Goal: Transaction & Acquisition: Purchase product/service

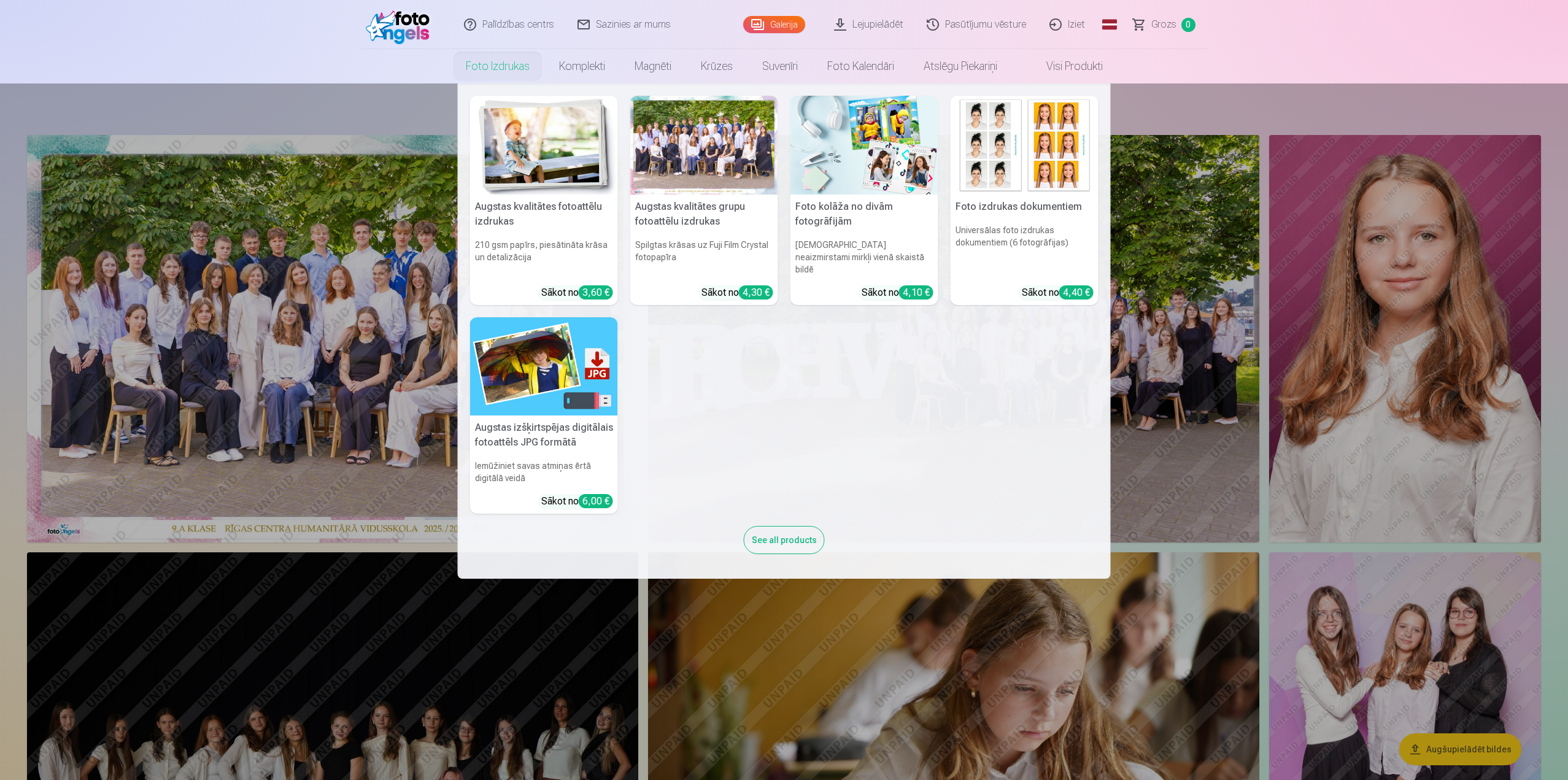
click at [318, 336] on nav "Augstas kvalitātes fotoattēlu izdrukas 210 gsm papīrs, piesātināta krāsa un det…" at bounding box center [784, 331] width 1568 height 495
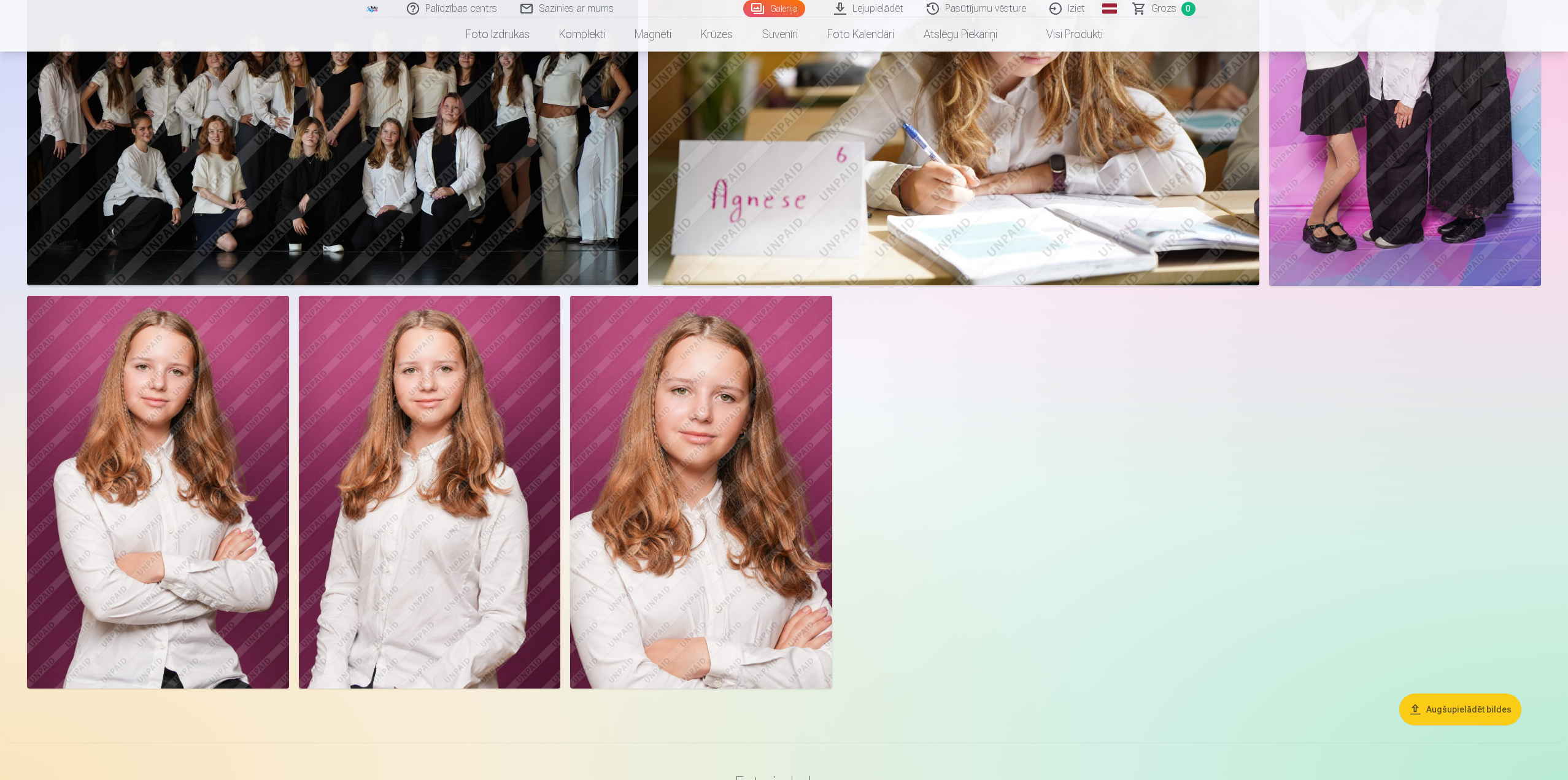
scroll to position [675, 0]
click at [188, 493] on img at bounding box center [158, 491] width 262 height 392
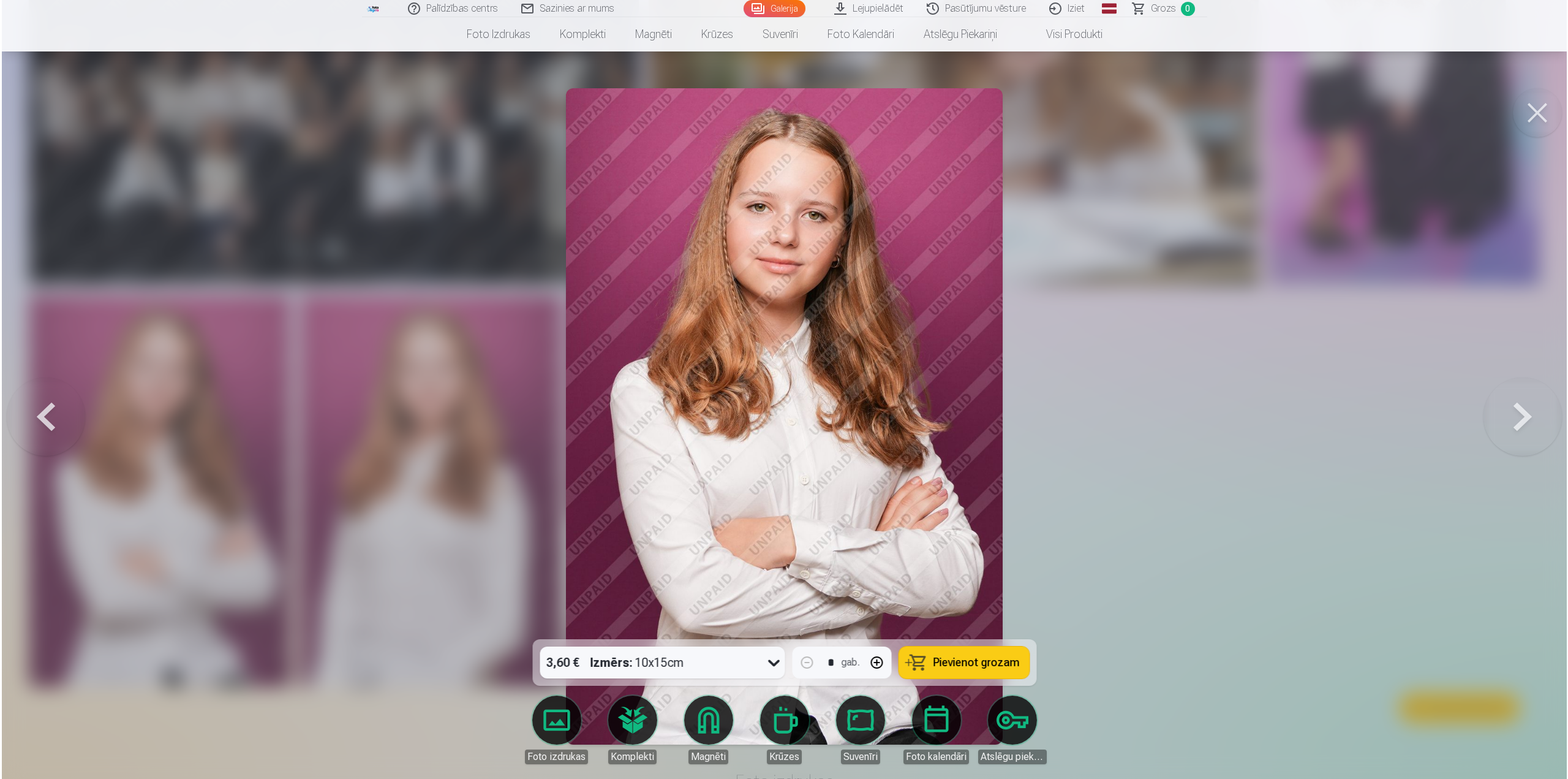
scroll to position [675, 0]
click at [960, 658] on span "Pievienot grozam" at bounding box center [977, 662] width 87 height 11
click at [1525, 111] on button at bounding box center [1539, 113] width 49 height 49
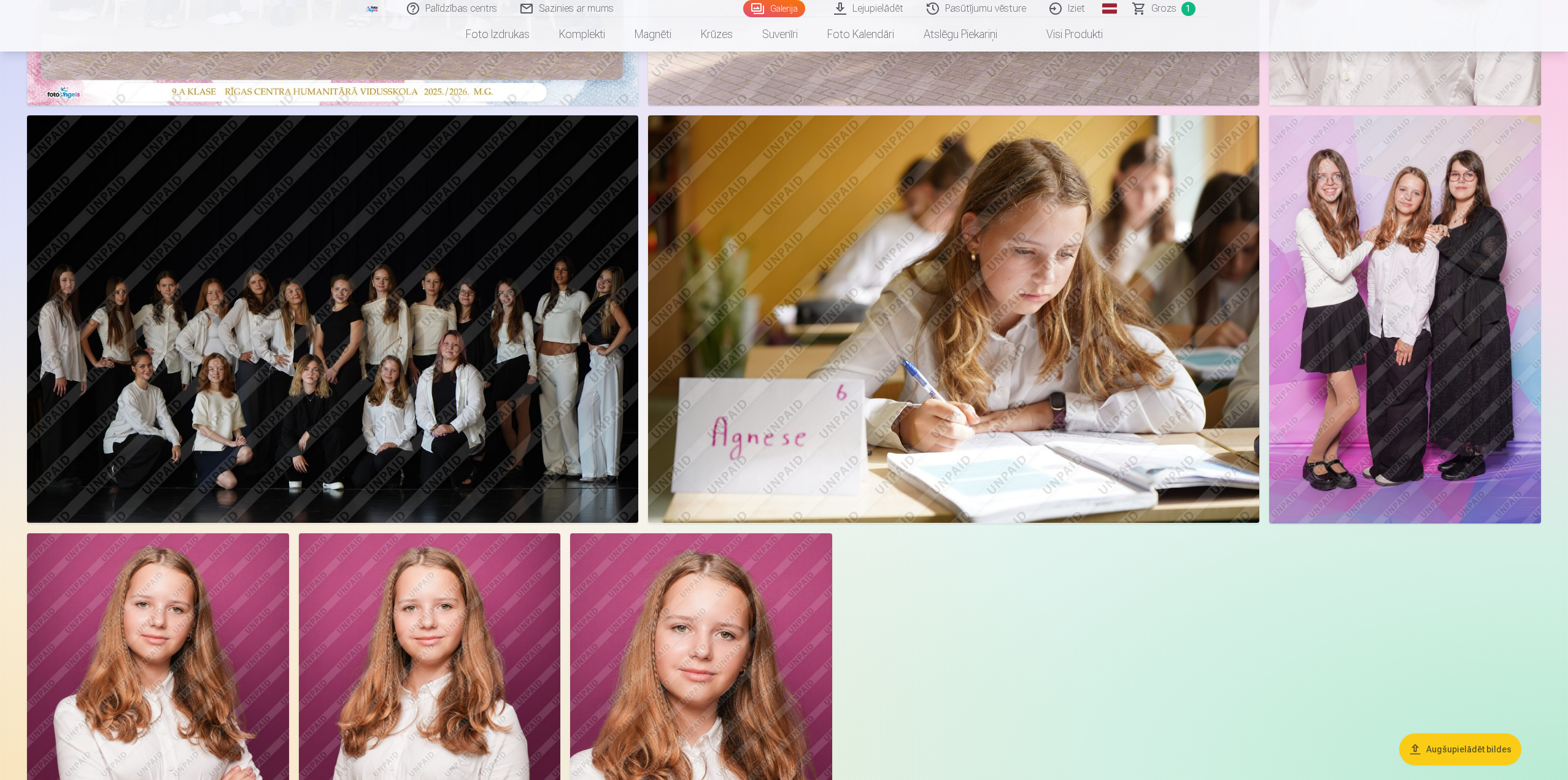
scroll to position [368, 0]
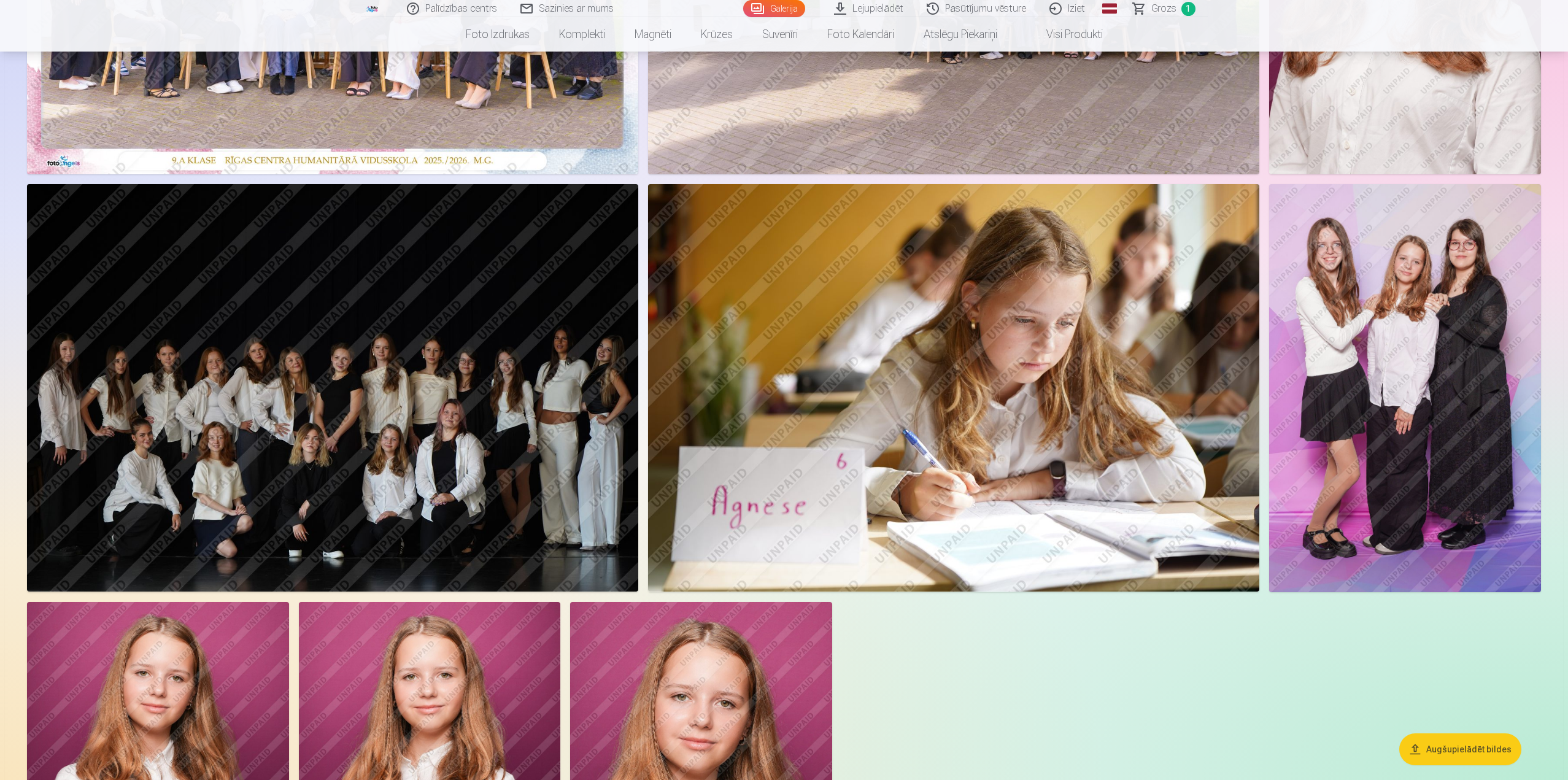
click at [1027, 402] on img at bounding box center [954, 388] width 611 height 407
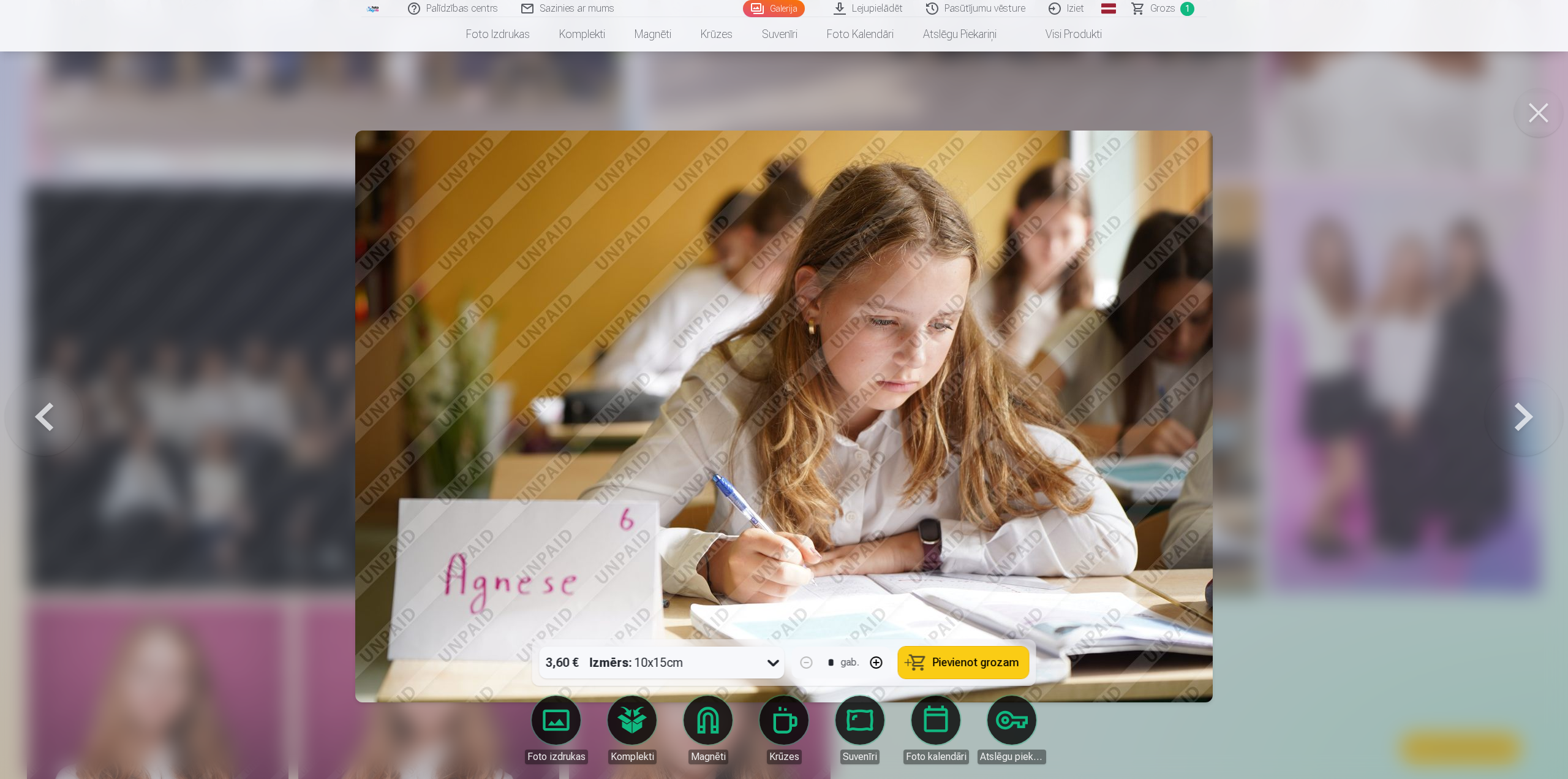
click at [941, 665] on span "Pievienot grozam" at bounding box center [977, 662] width 87 height 11
click at [1537, 109] on button at bounding box center [1539, 113] width 49 height 49
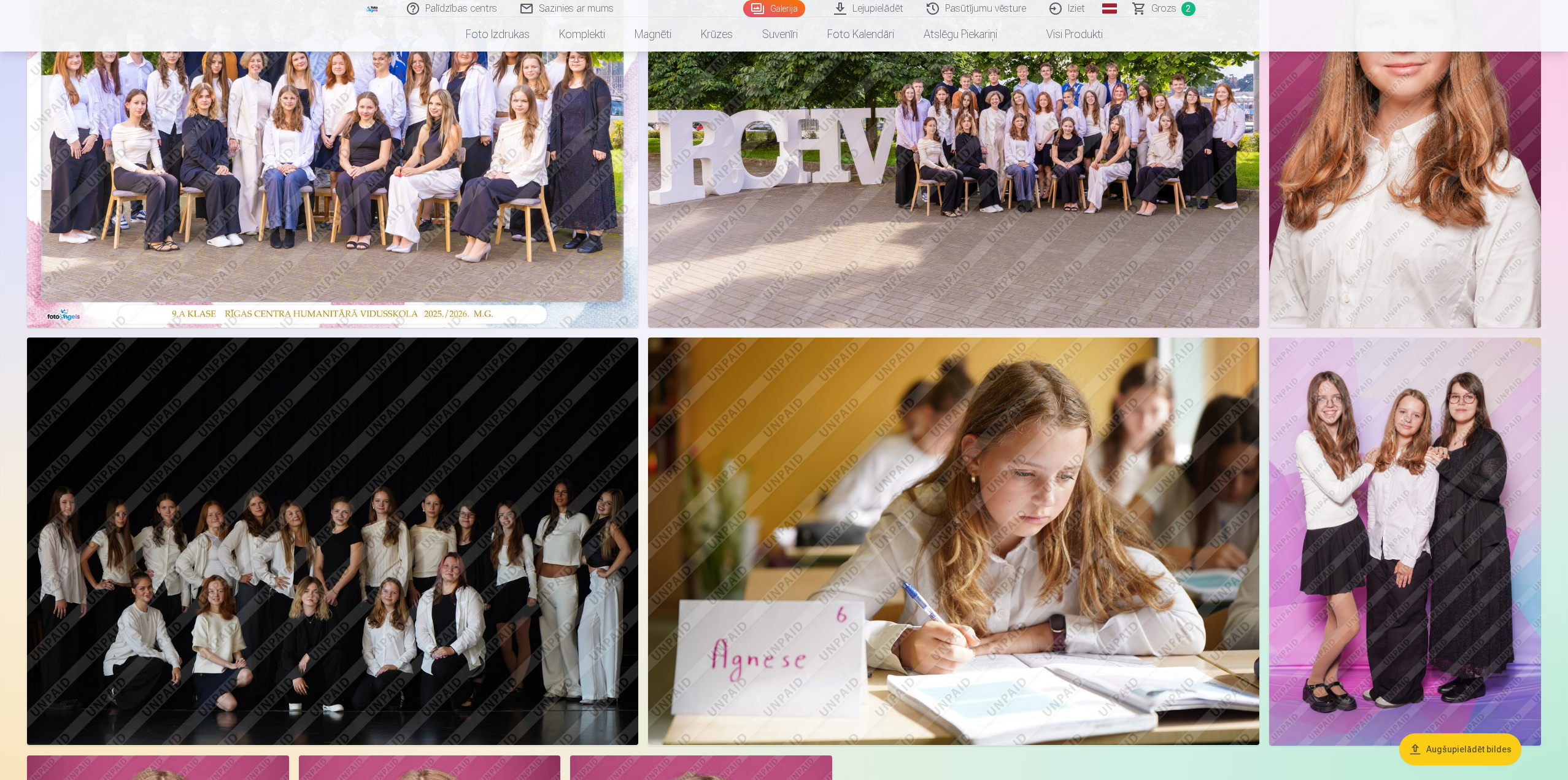
scroll to position [368, 0]
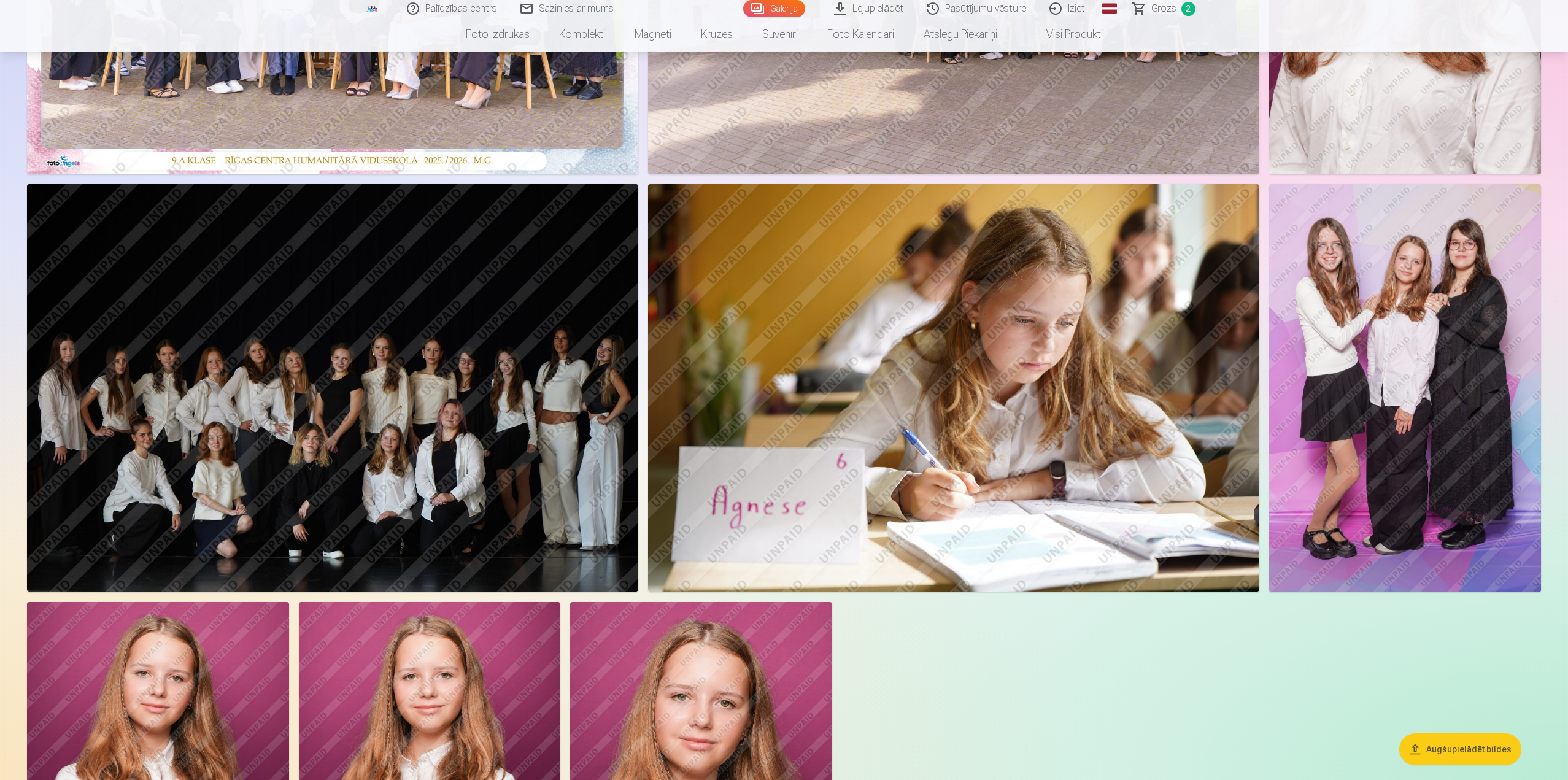
click at [1400, 356] on img at bounding box center [1405, 388] width 272 height 407
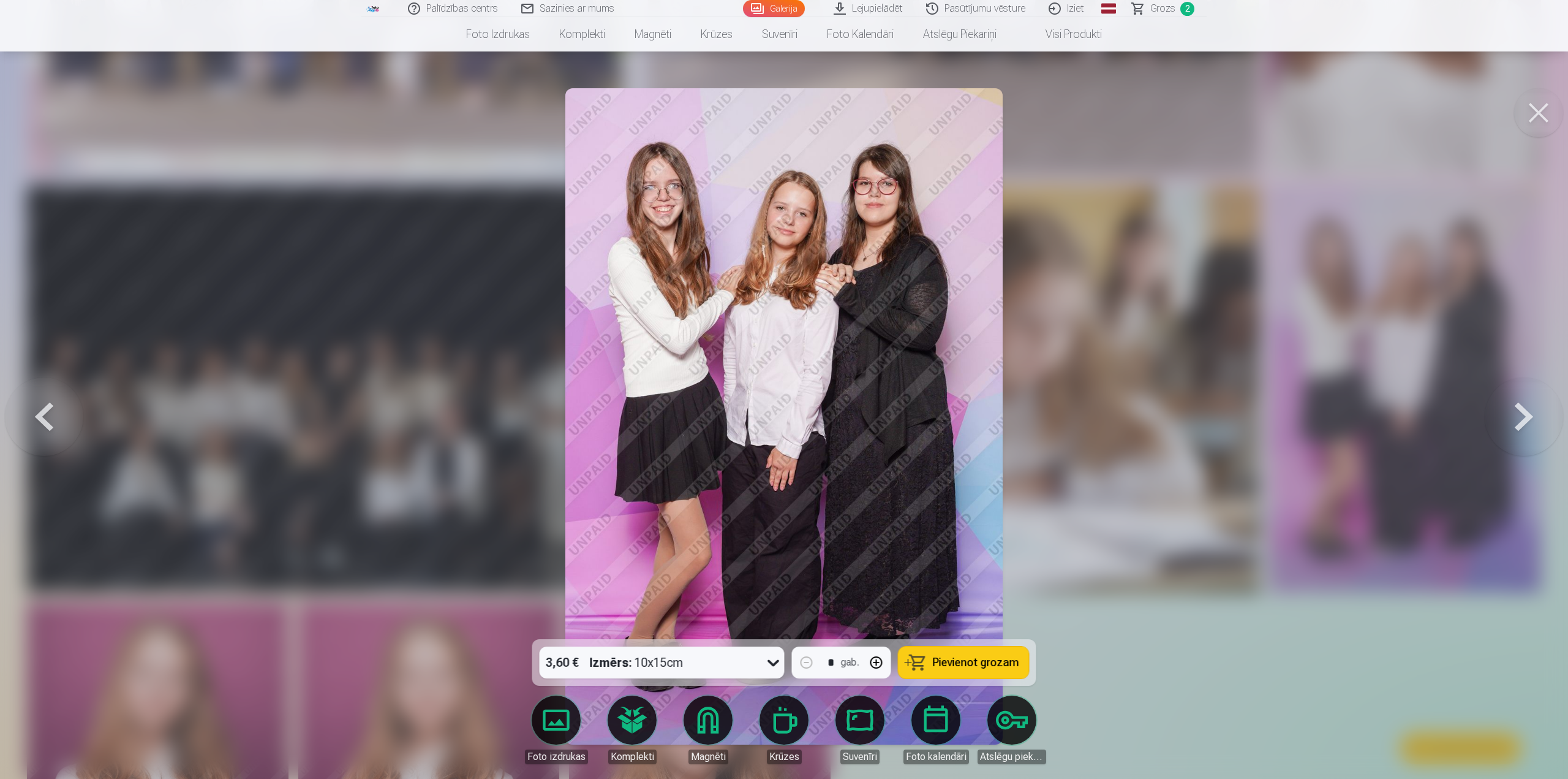
click at [966, 661] on span "Pievienot grozam" at bounding box center [977, 662] width 87 height 11
click at [1533, 110] on button at bounding box center [1539, 113] width 49 height 49
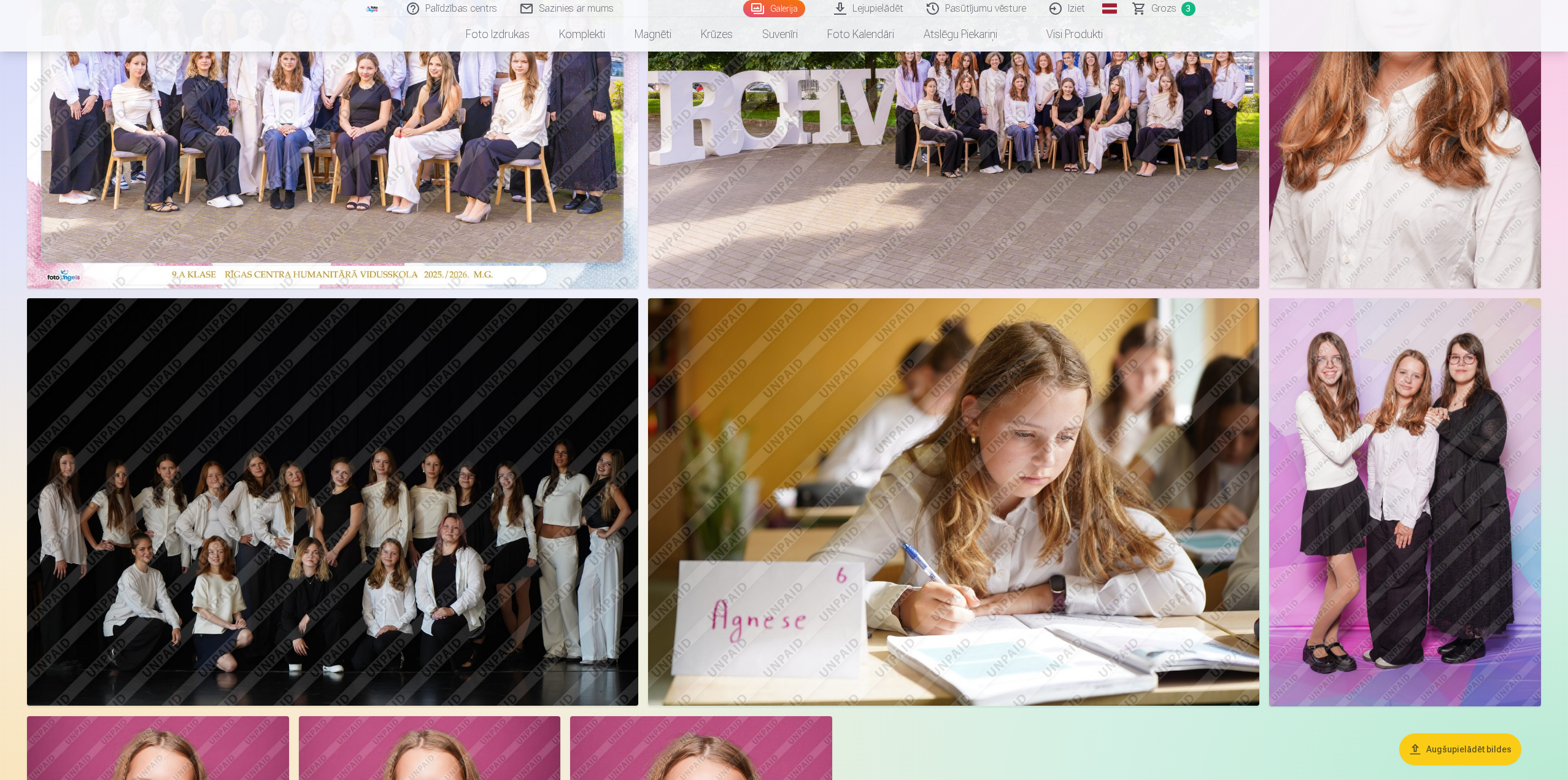
scroll to position [246, 0]
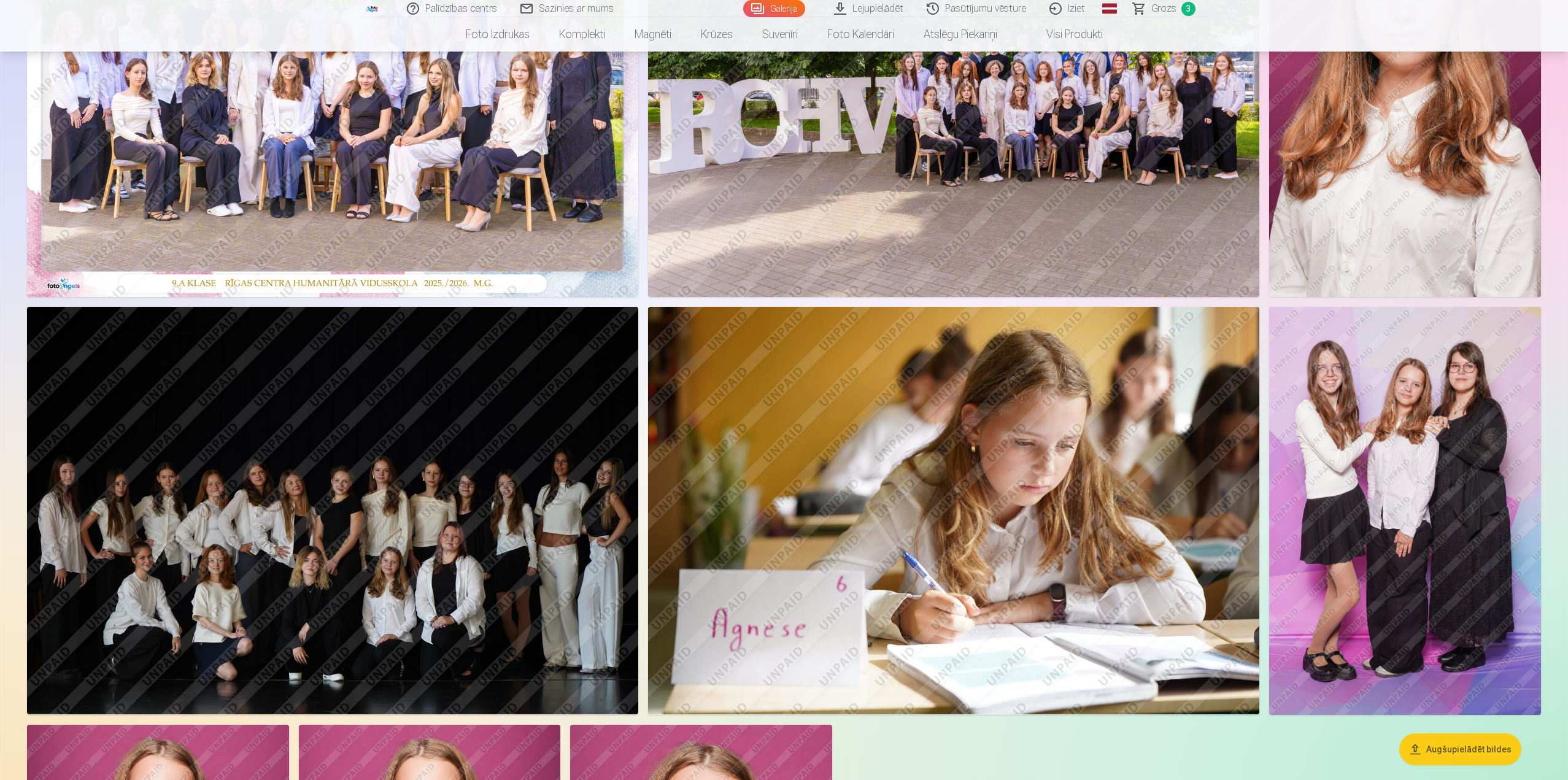
click at [414, 497] on img at bounding box center [333, 511] width 611 height 407
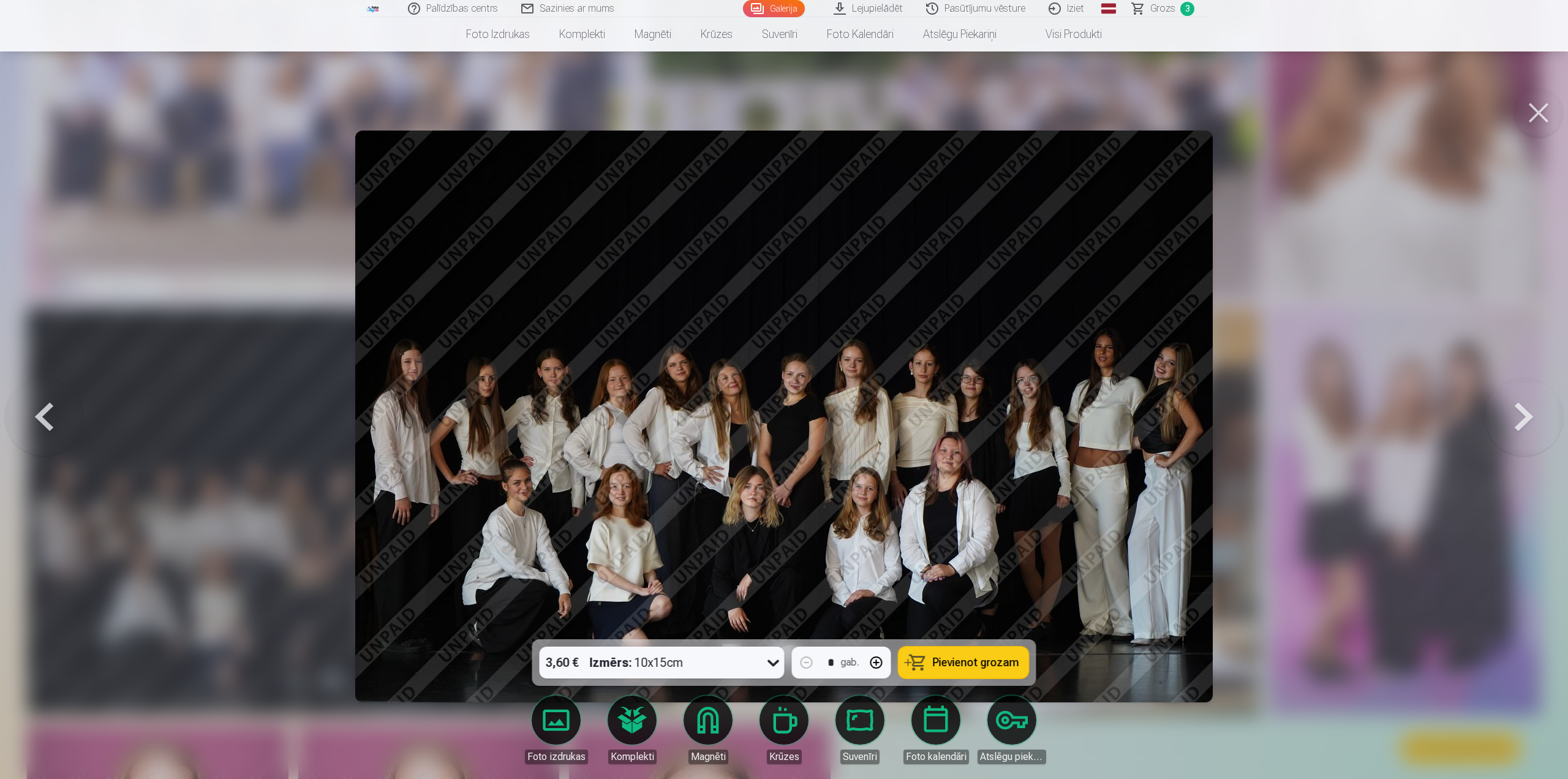
click at [958, 660] on span "Pievienot grozam" at bounding box center [977, 662] width 87 height 11
click at [1536, 115] on button at bounding box center [1539, 113] width 49 height 49
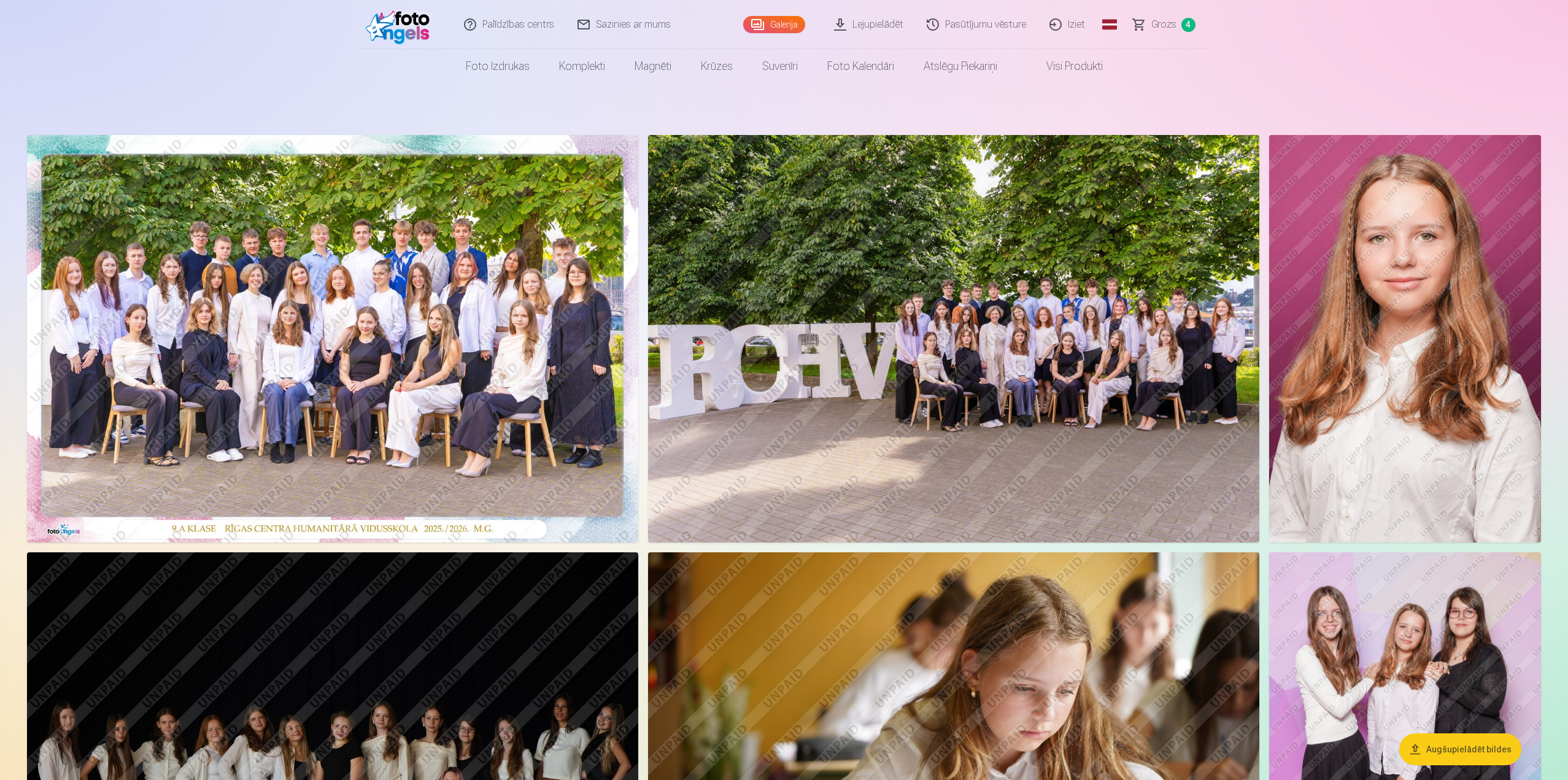
click at [477, 394] on img at bounding box center [333, 339] width 611 height 407
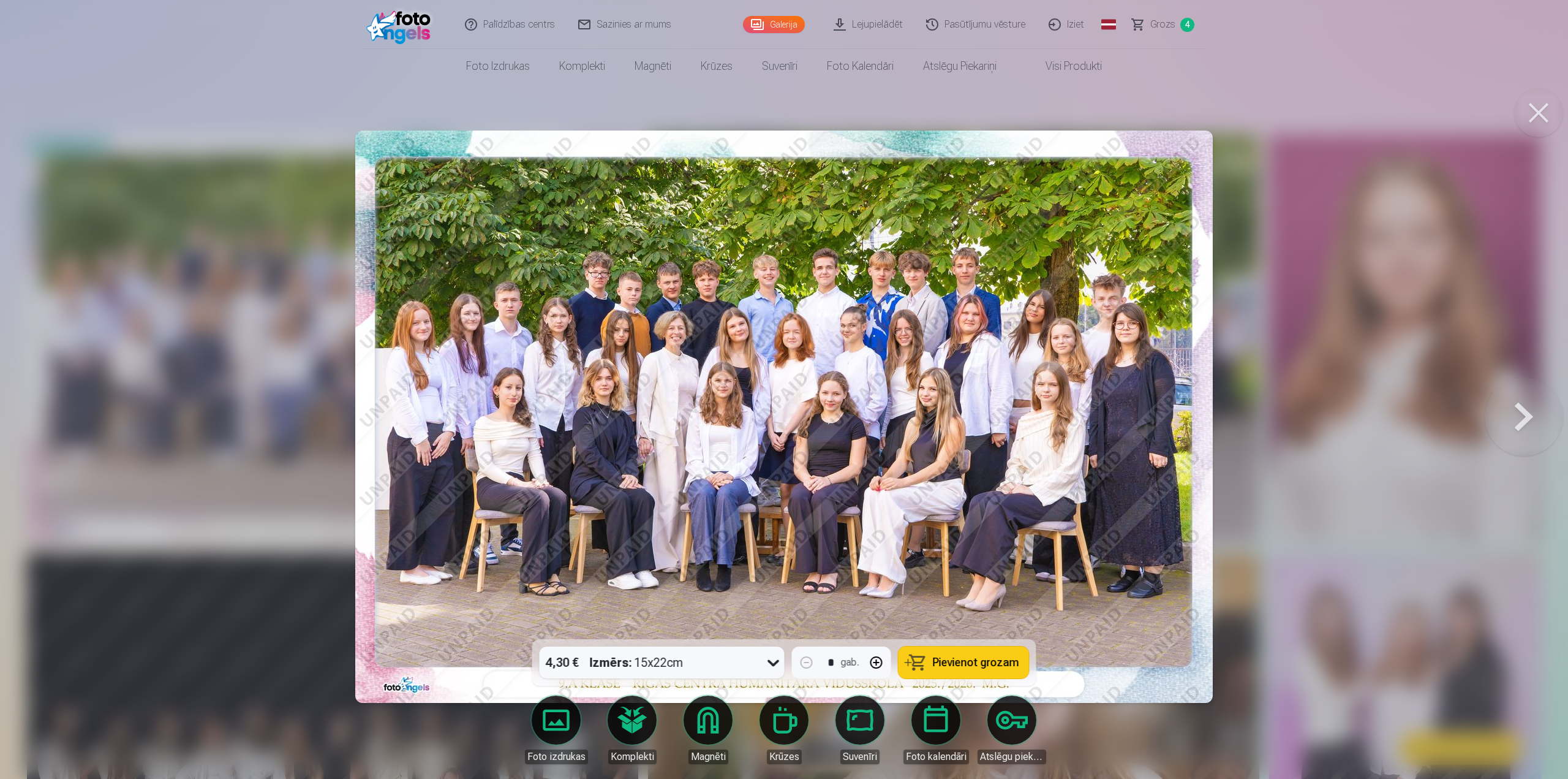
click at [990, 660] on span "Pievienot grozam" at bounding box center [977, 662] width 87 height 11
click at [1536, 123] on button at bounding box center [1539, 113] width 49 height 49
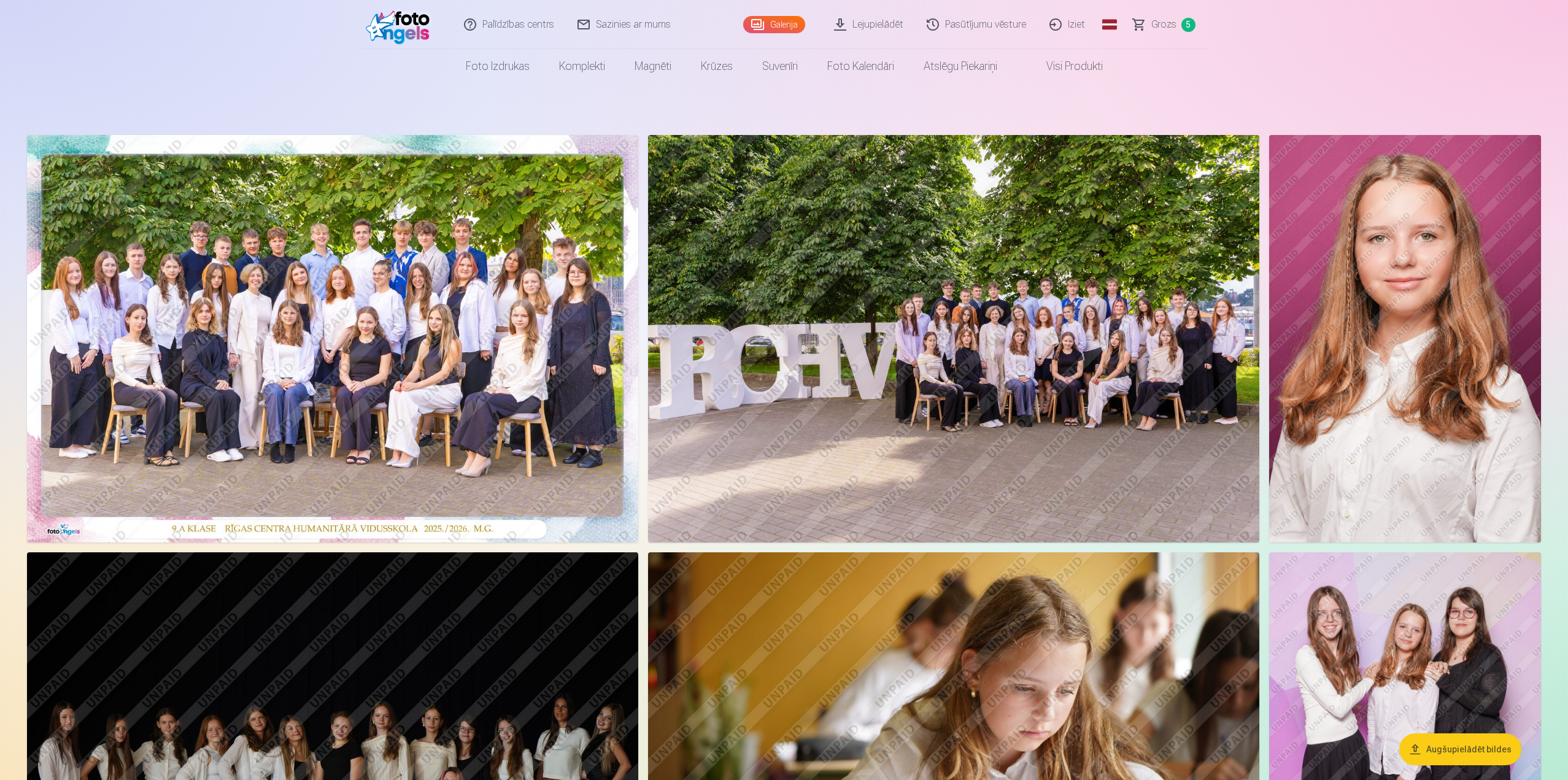
click at [1123, 401] on img at bounding box center [954, 339] width 612 height 407
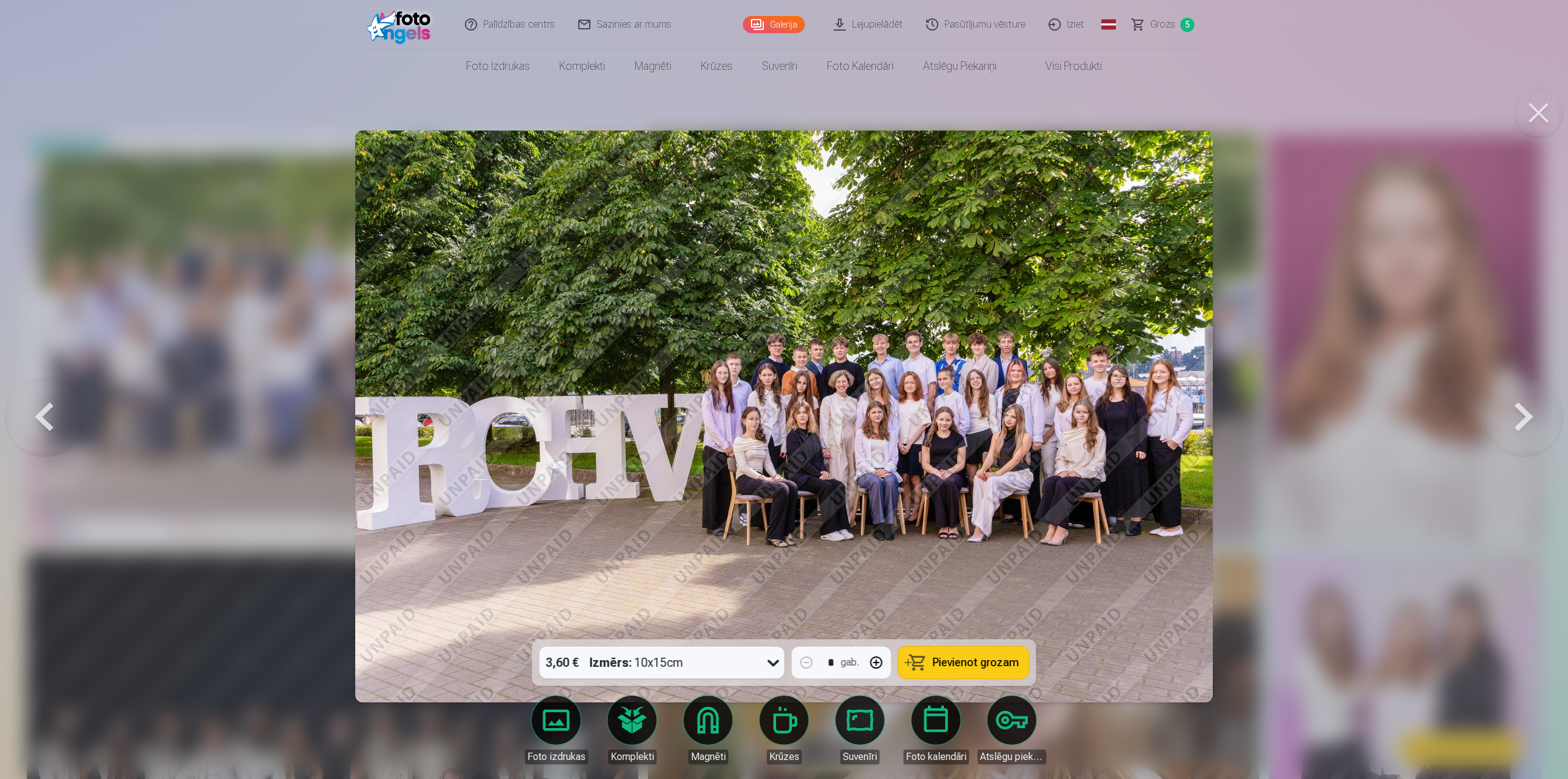
click at [997, 662] on span "Pievienot grozam" at bounding box center [977, 662] width 87 height 11
click at [1545, 114] on button at bounding box center [1539, 113] width 49 height 49
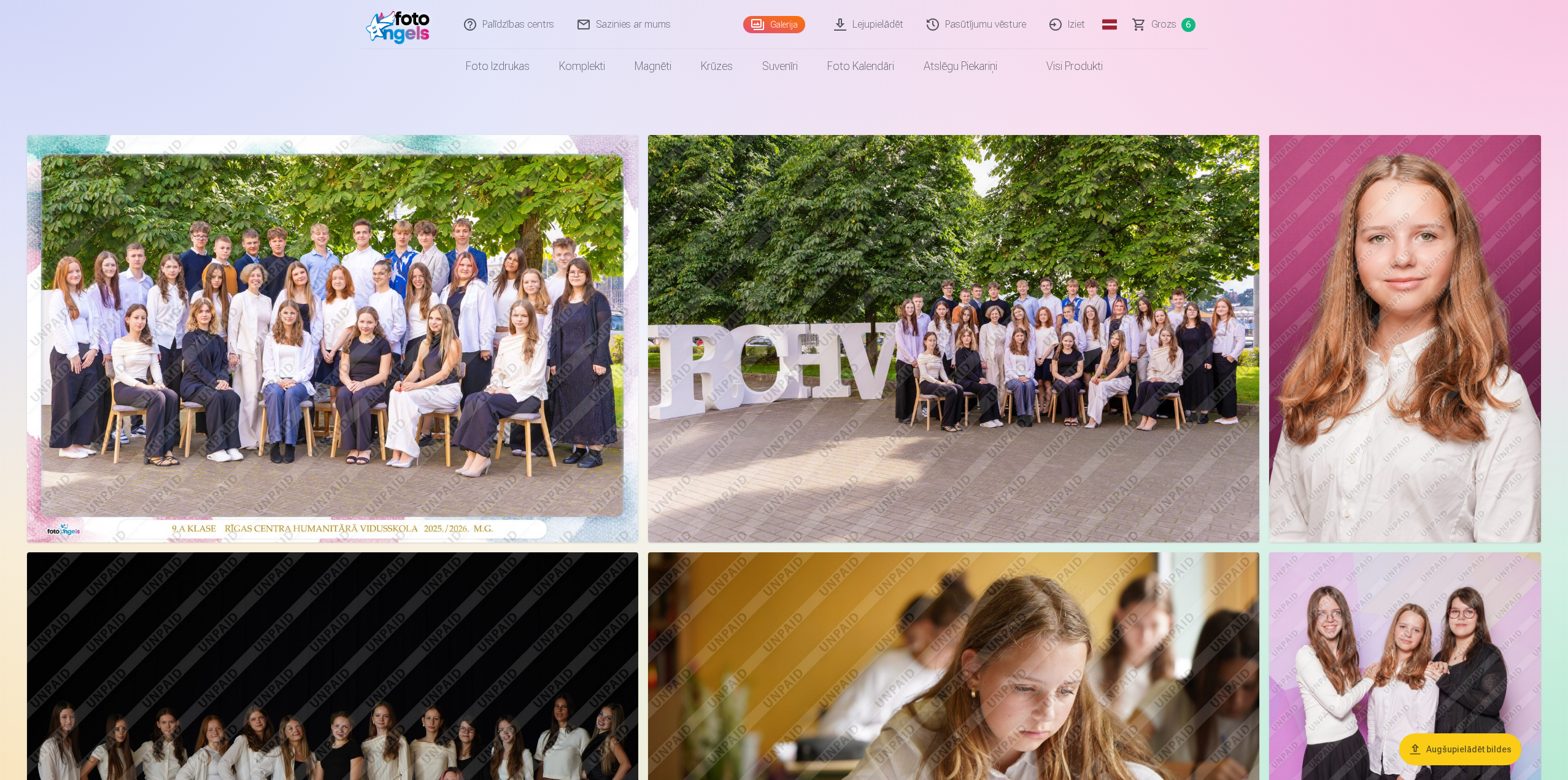
click at [1424, 279] on img at bounding box center [1405, 339] width 272 height 407
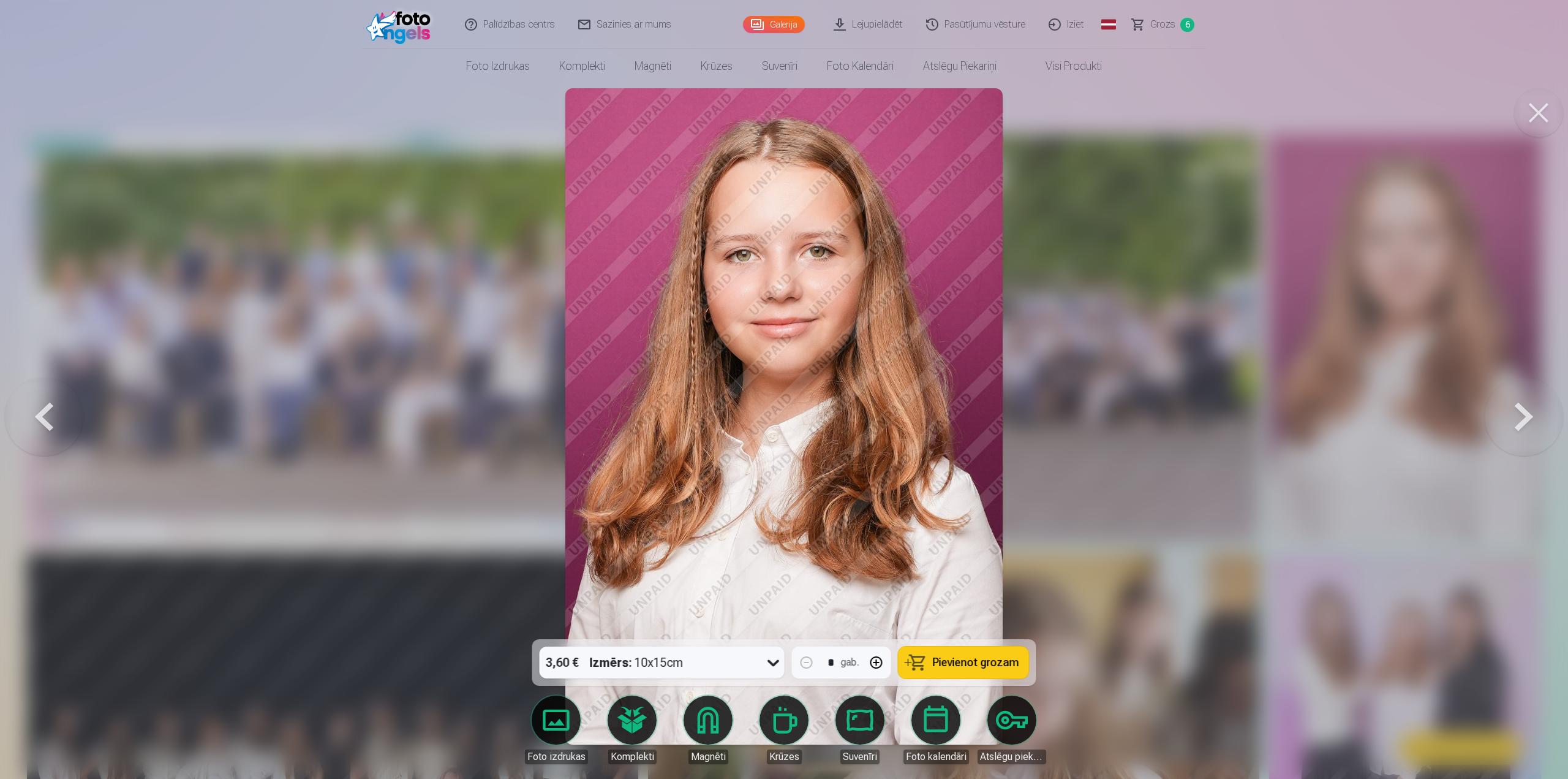
click at [978, 668] on span "Pievienot grozam" at bounding box center [977, 662] width 87 height 11
click at [1533, 119] on button at bounding box center [1539, 113] width 49 height 49
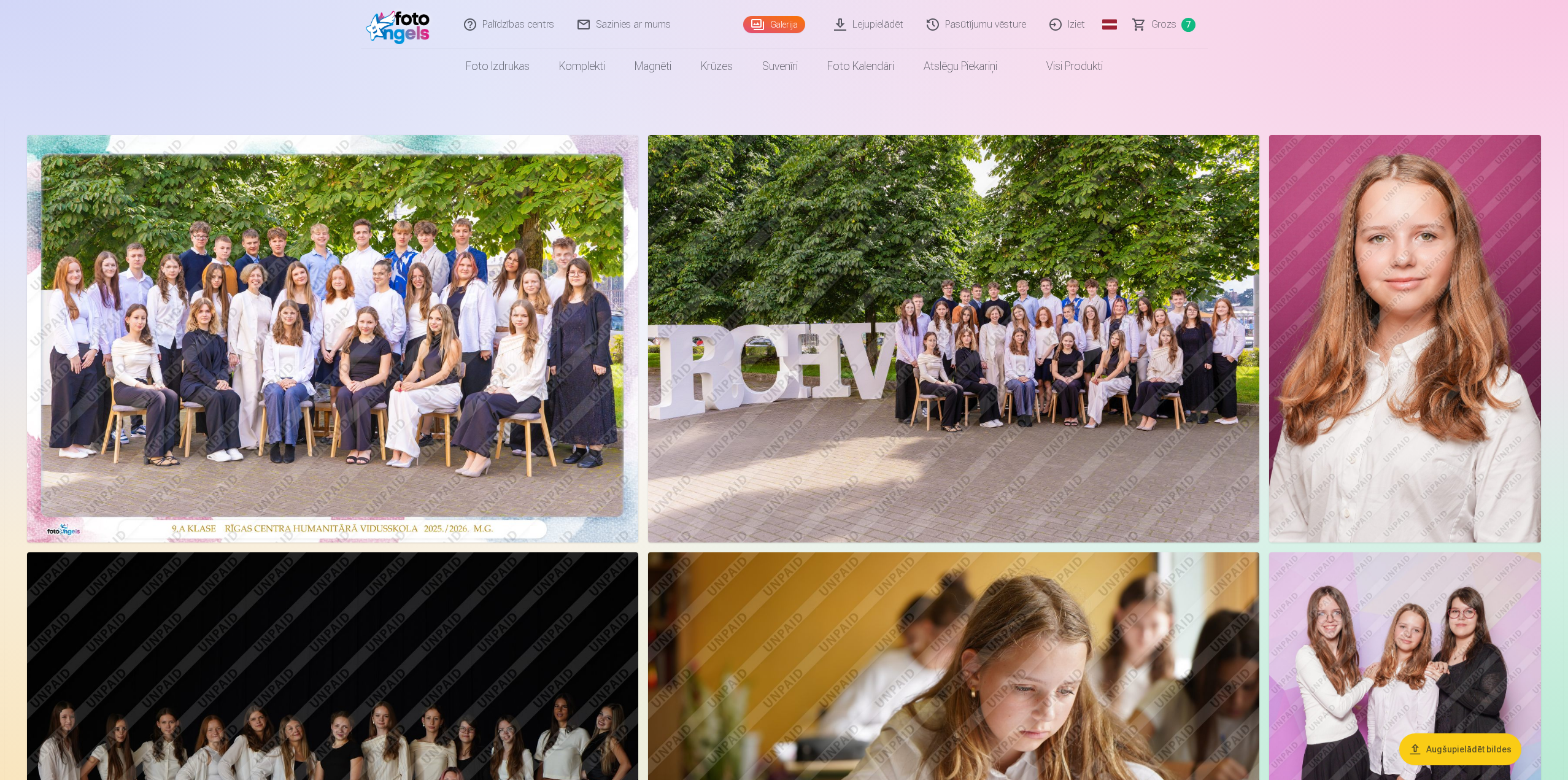
click at [252, 282] on img at bounding box center [333, 339] width 611 height 407
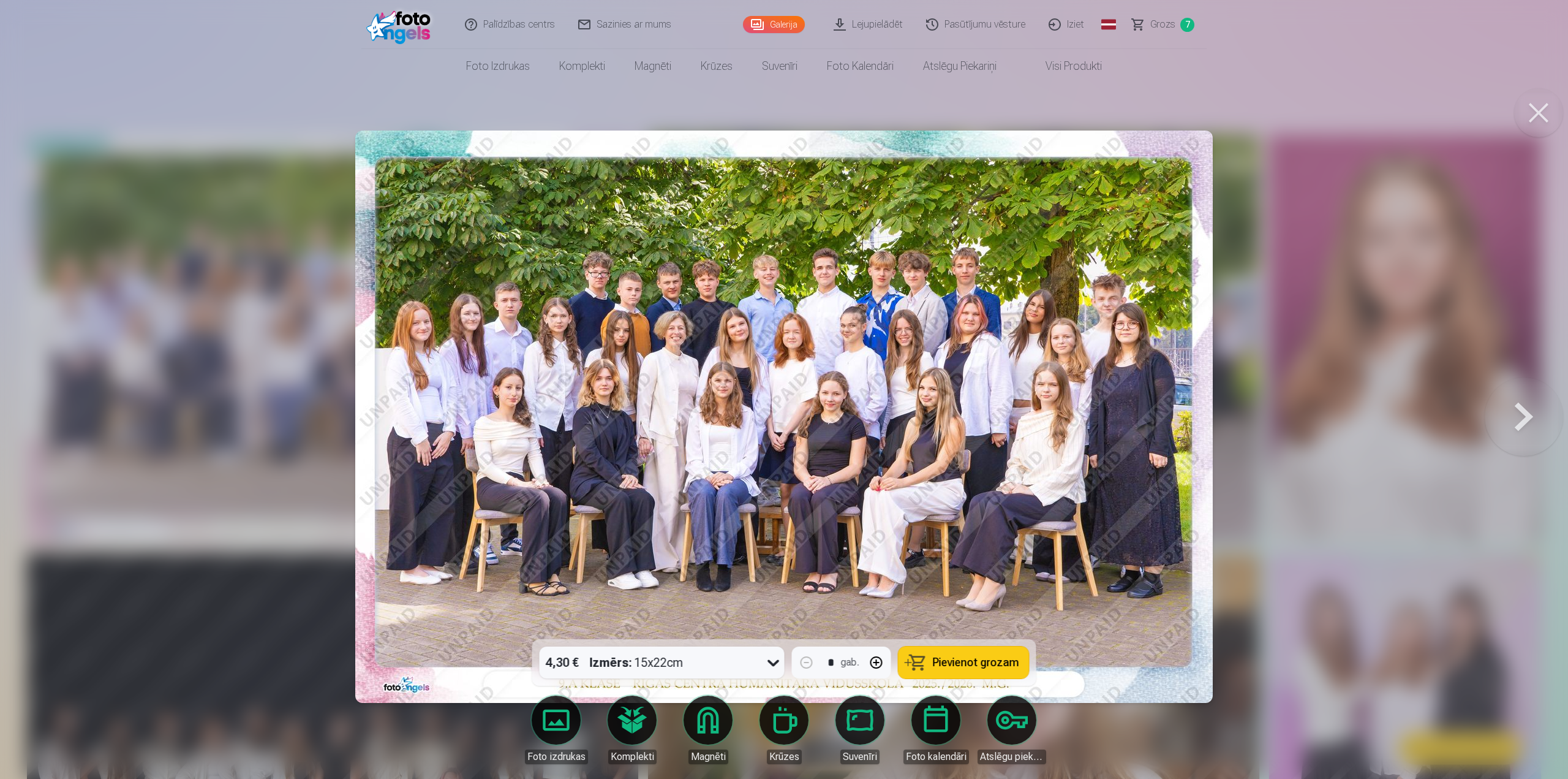
click at [1533, 111] on button at bounding box center [1539, 113] width 49 height 49
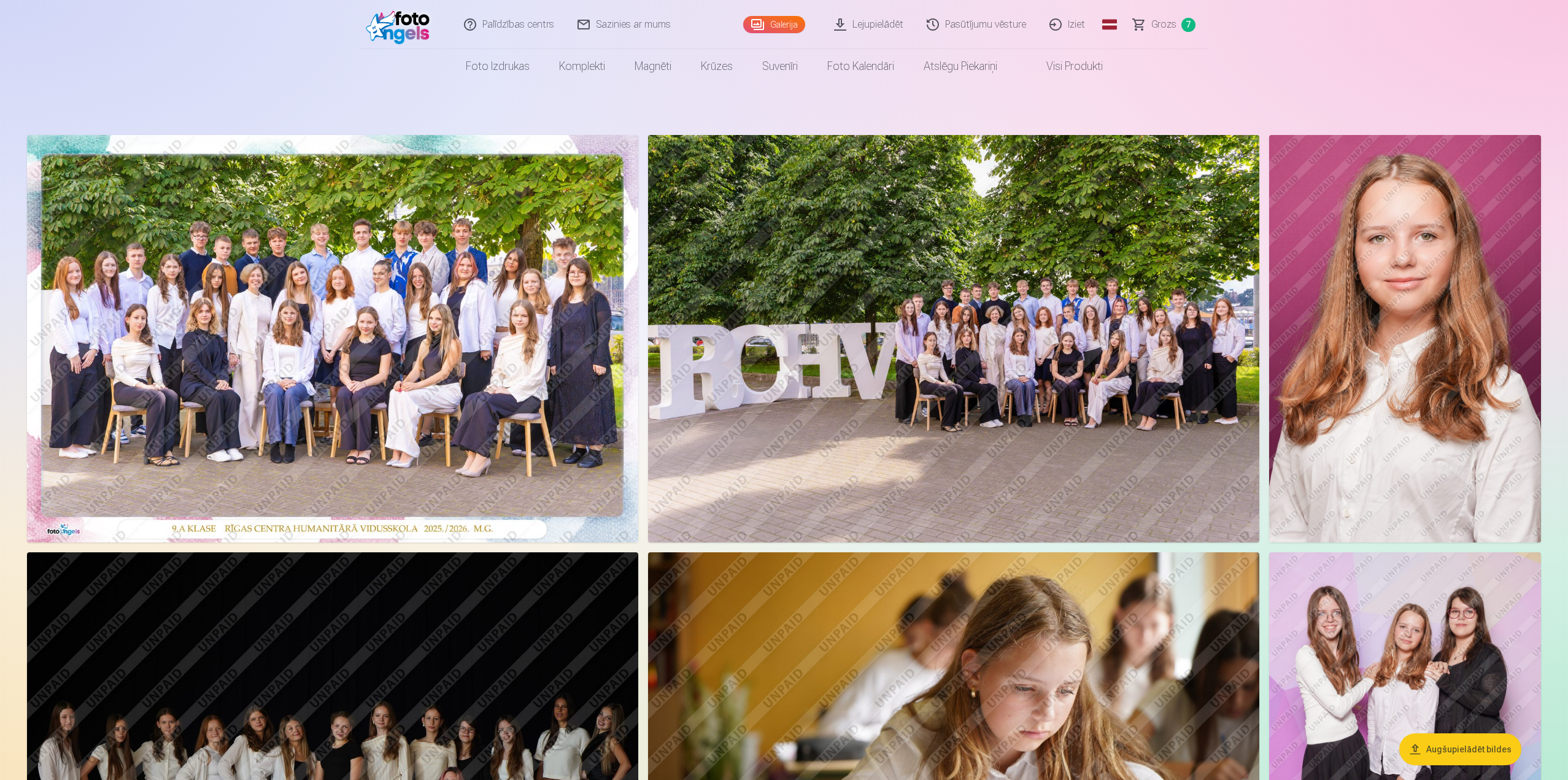
click at [1166, 21] on span "Grozs" at bounding box center [1164, 24] width 25 height 15
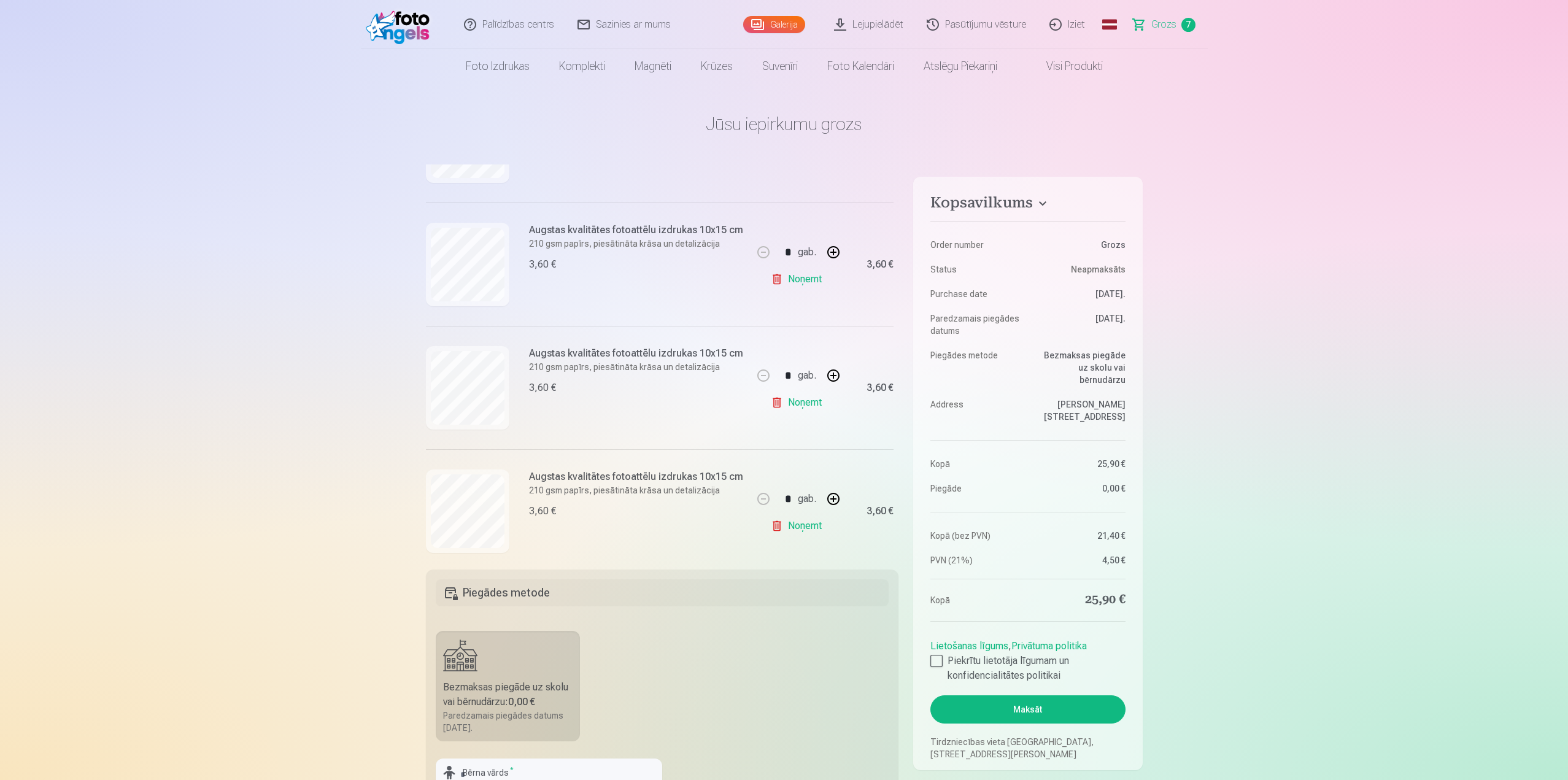
scroll to position [246, 0]
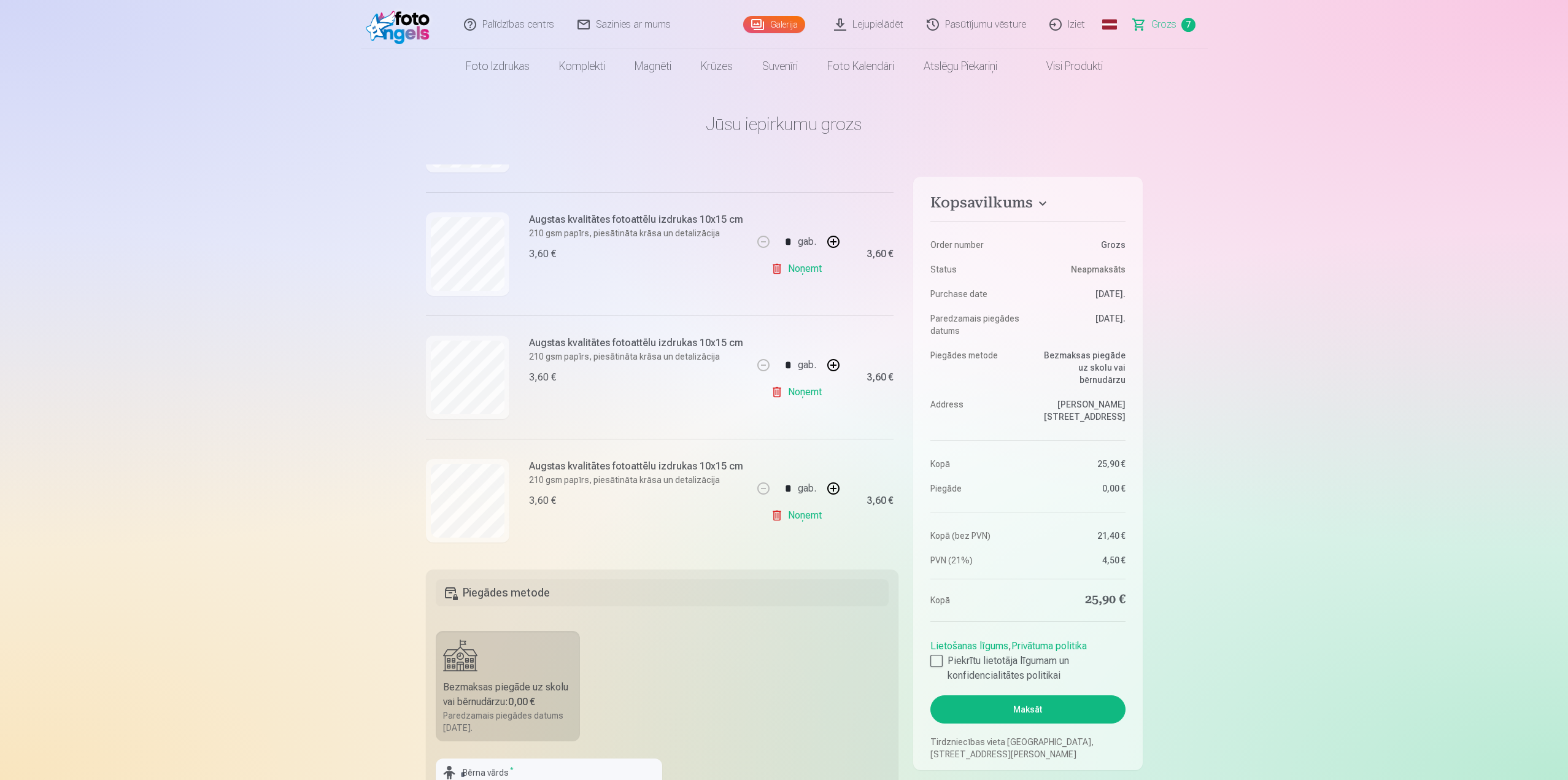
click at [812, 394] on link "Noņemt" at bounding box center [799, 392] width 56 height 24
click at [811, 392] on link "Noņemt" at bounding box center [799, 392] width 56 height 24
click at [797, 394] on link "Noņemt" at bounding box center [799, 392] width 56 height 24
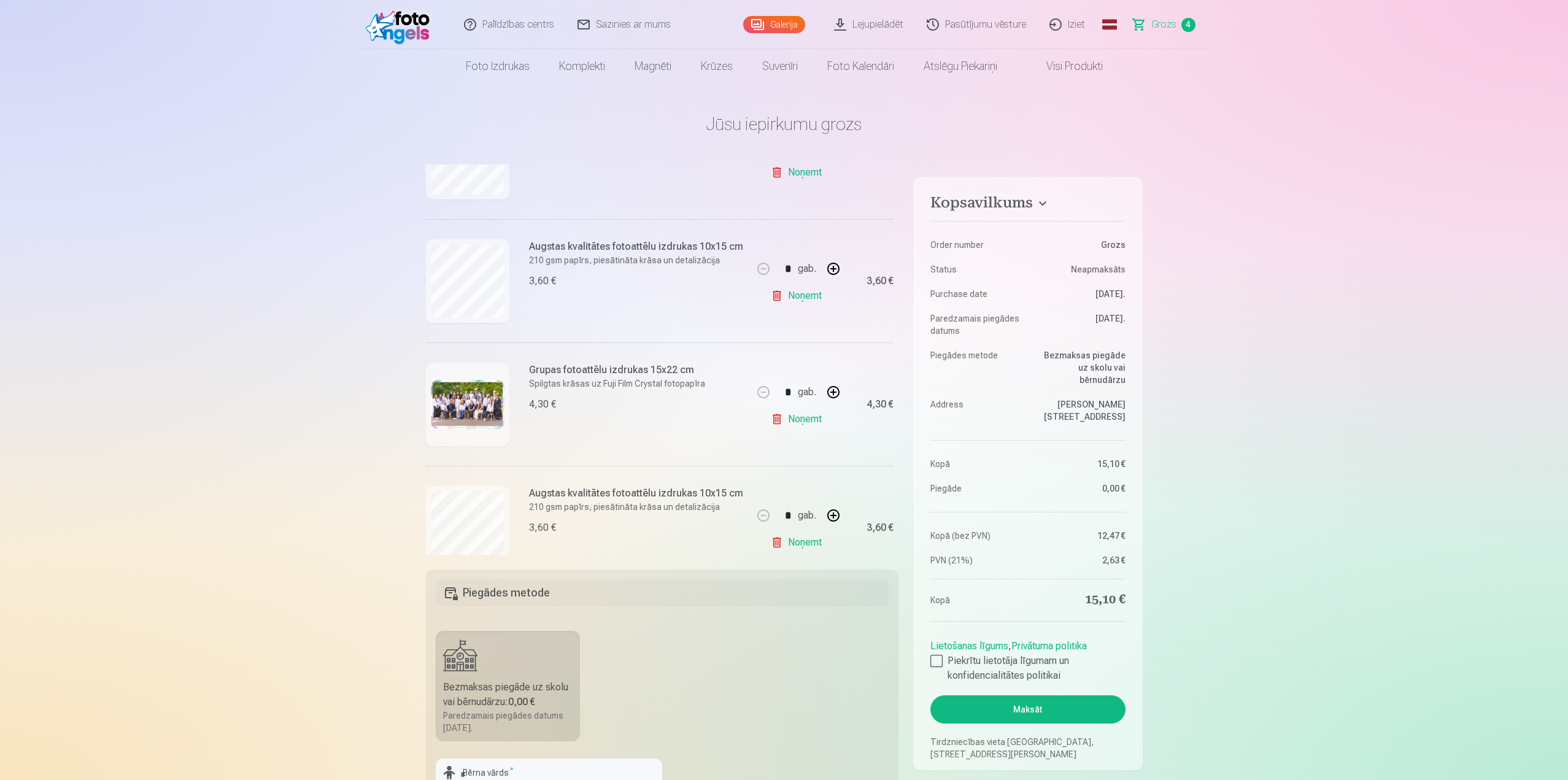
scroll to position [256, 0]
